Goal: Information Seeking & Learning: Learn about a topic

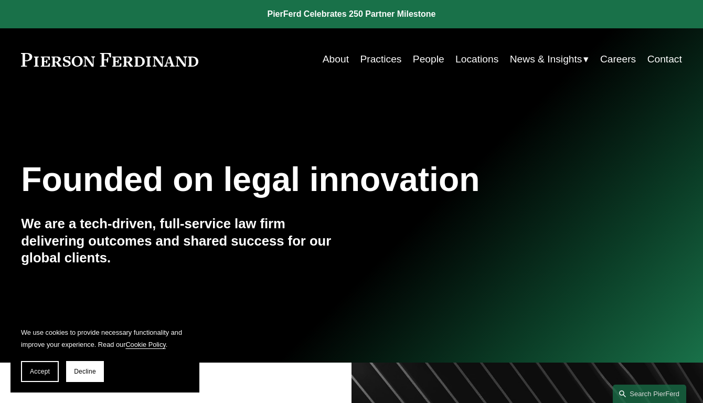
click at [377, 60] on link "Practices" at bounding box center [380, 59] width 41 height 20
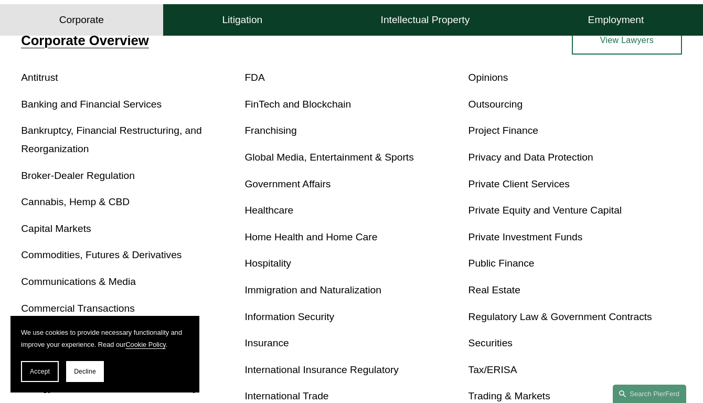
scroll to position [434, 0]
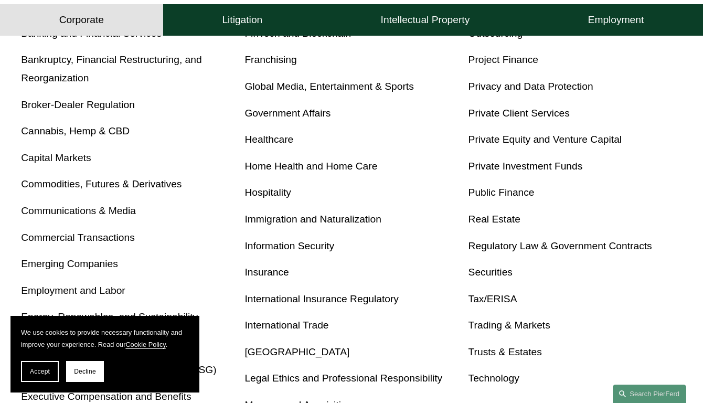
click at [497, 224] on link "Real Estate" at bounding box center [494, 218] width 52 height 11
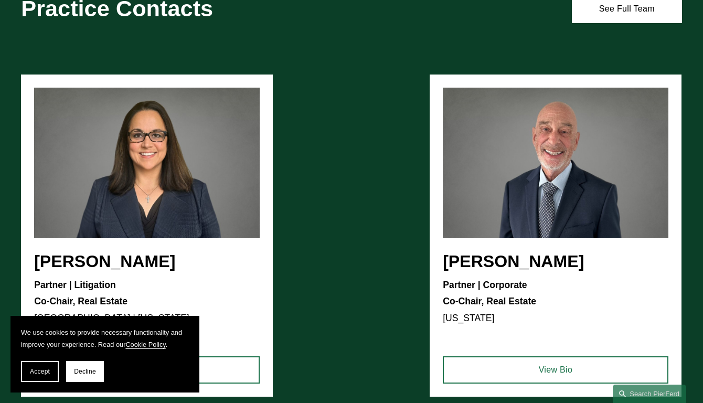
scroll to position [1172, 0]
